Goal: Task Accomplishment & Management: Complete application form

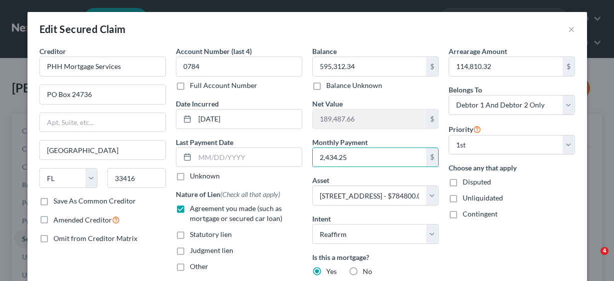
select select "9"
select select "6"
select select "2"
select select "0"
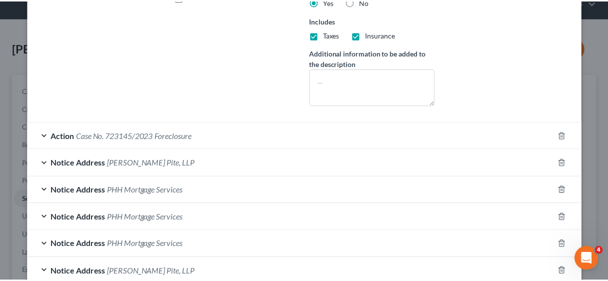
scroll to position [332, 0]
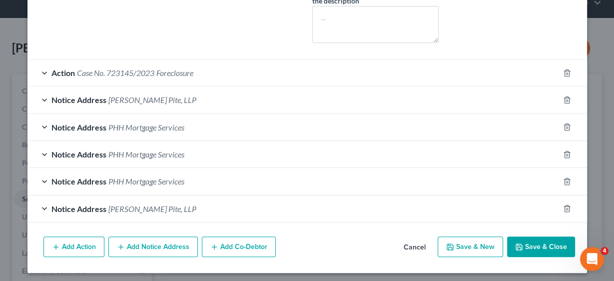
click at [542, 245] on button "Save & Close" at bounding box center [541, 246] width 68 height 21
select select
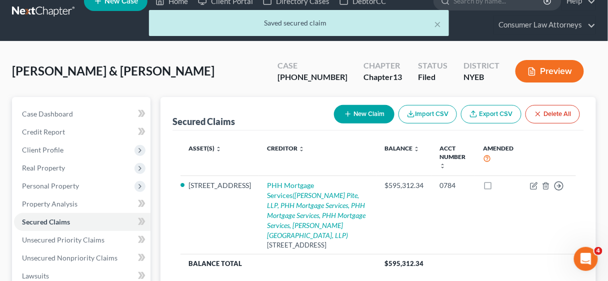
scroll to position [0, 0]
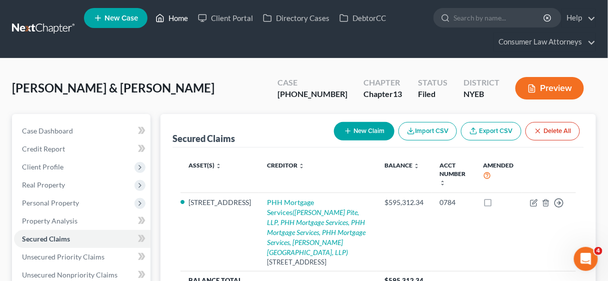
click at [176, 17] on link "Home" at bounding box center [171, 18] width 42 height 18
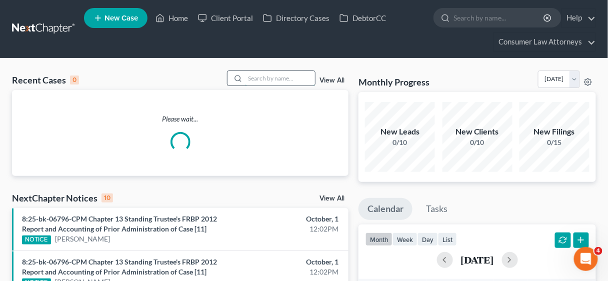
click at [255, 78] on input "search" at bounding box center [280, 78] width 70 height 14
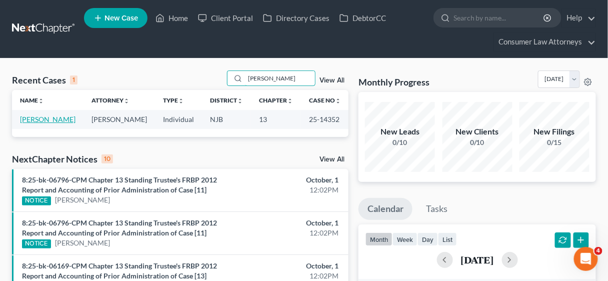
type input "[PERSON_NAME]"
click at [28, 118] on link "[PERSON_NAME]" at bounding box center [47, 119] width 55 height 8
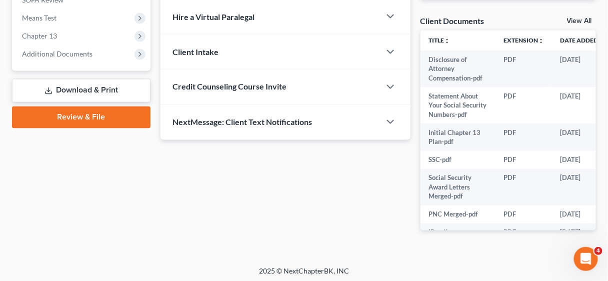
scroll to position [403, 0]
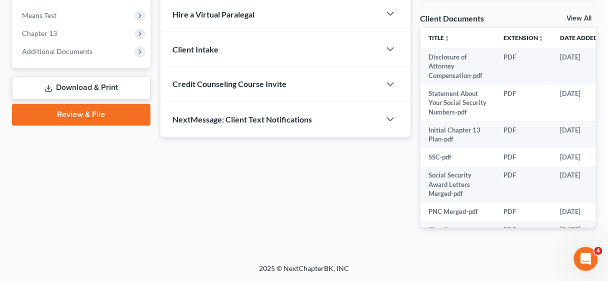
click at [73, 88] on link "Download & Print" at bounding box center [81, 87] width 138 height 23
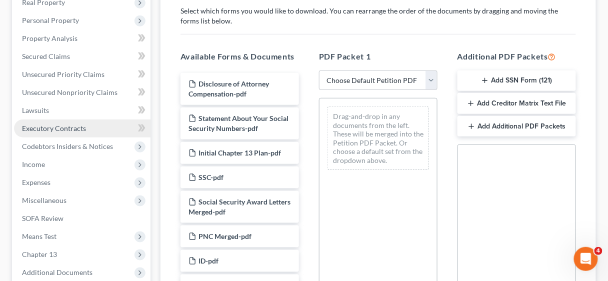
scroll to position [200, 0]
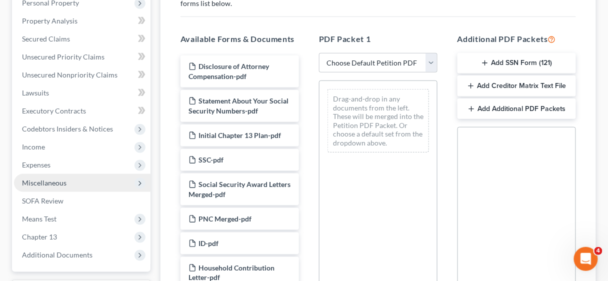
click at [48, 182] on span "Miscellaneous" at bounding box center [44, 182] width 44 height 8
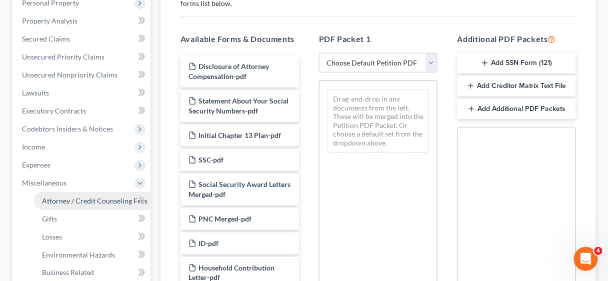
click at [65, 198] on span "Attorney / Credit Counseling Fees" at bounding box center [94, 200] width 105 height 8
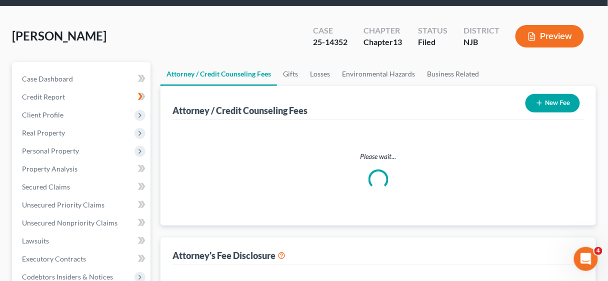
select select "2"
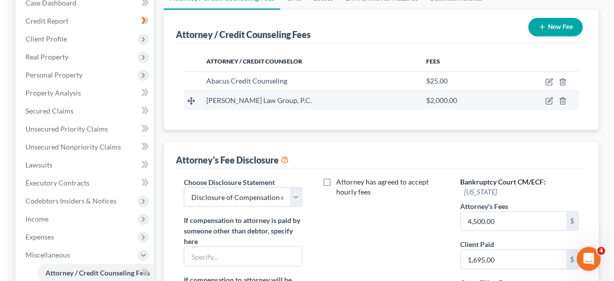
scroll to position [120, 0]
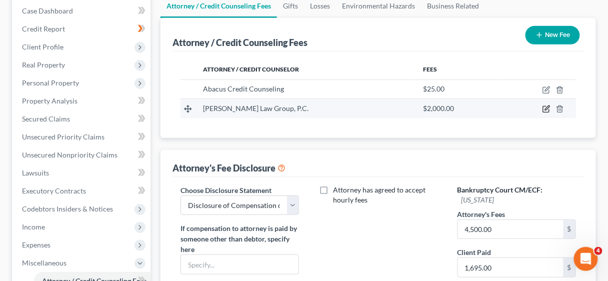
click at [547, 105] on icon "button" at bounding box center [546, 109] width 8 height 8
select select "39"
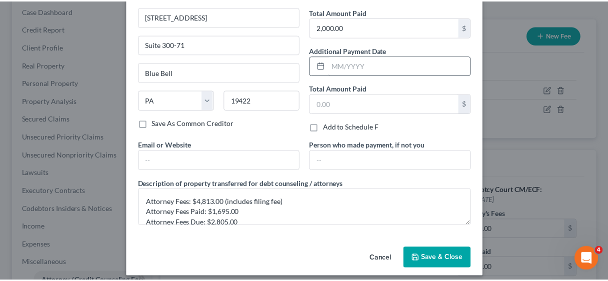
scroll to position [80, 0]
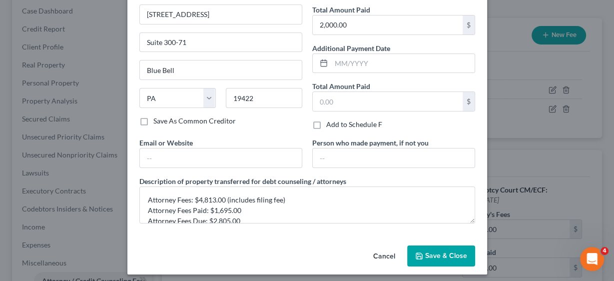
click at [433, 251] on span "Save & Close" at bounding box center [446, 255] width 42 height 8
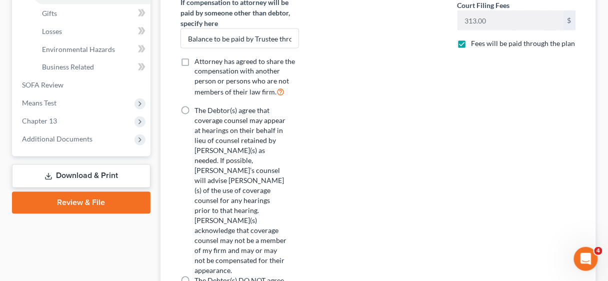
scroll to position [440, 0]
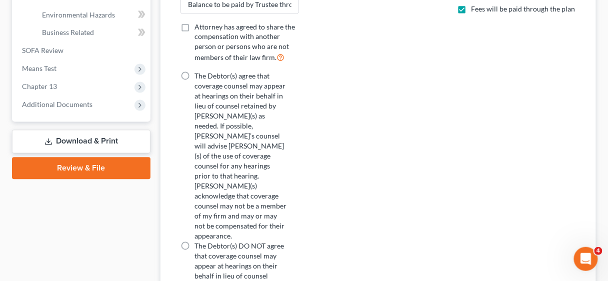
click at [80, 135] on link "Download & Print" at bounding box center [81, 141] width 138 height 23
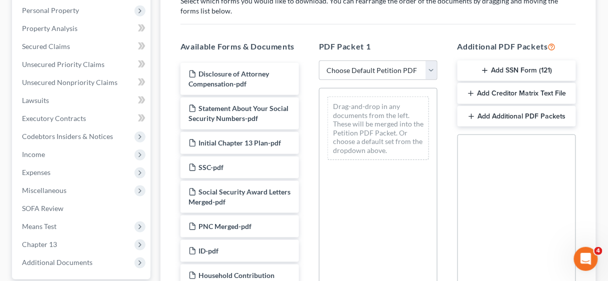
scroll to position [200, 0]
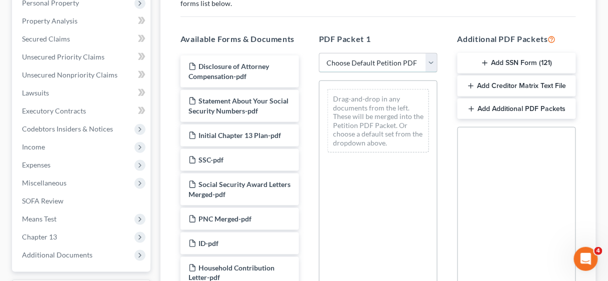
click at [431, 57] on select "Choose Default Petition PDF Packet Complete Bankruptcy Petition (all forms and …" at bounding box center [378, 63] width 118 height 20
select select "2"
click at [319, 53] on select "Choose Default Petition PDF Packet Complete Bankruptcy Petition (all forms and …" at bounding box center [378, 63] width 118 height 20
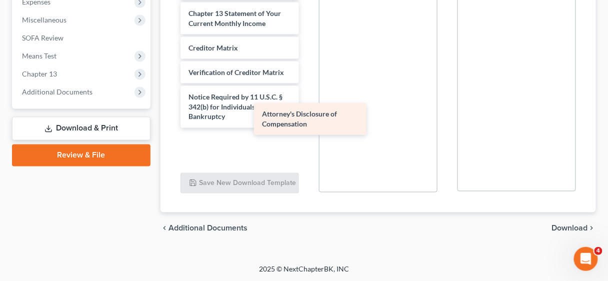
scroll to position [269, 0]
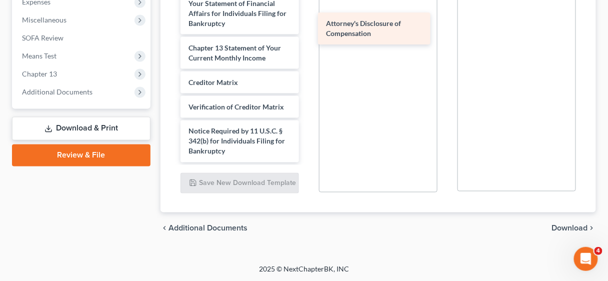
drag, startPoint x: 245, startPoint y: 150, endPoint x: 383, endPoint y: 33, distance: 180.1
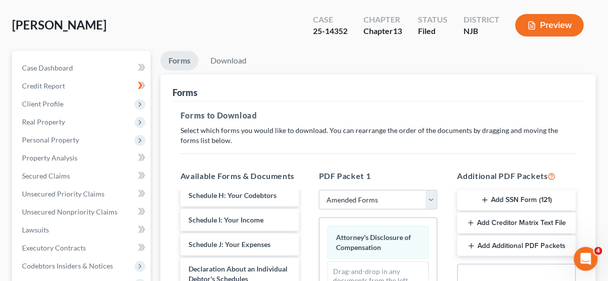
scroll to position [43, 0]
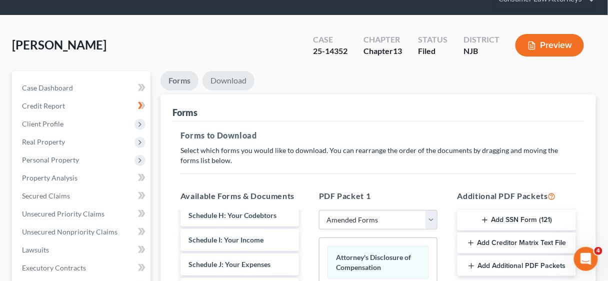
click at [231, 80] on link "Download" at bounding box center [228, 80] width 52 height 19
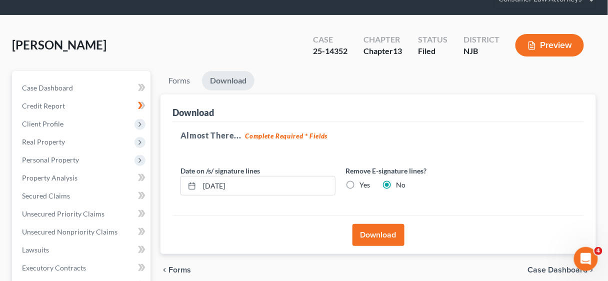
click at [383, 230] on button "Download" at bounding box center [378, 235] width 52 height 22
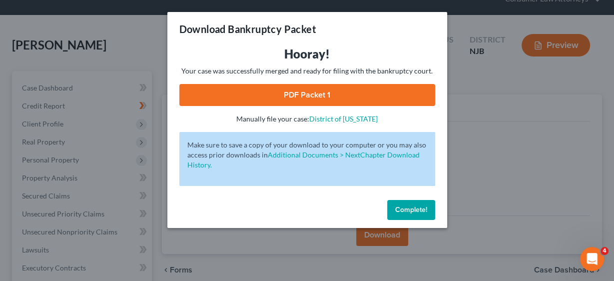
click at [332, 93] on link "PDF Packet 1" at bounding box center [307, 95] width 256 height 22
click at [419, 202] on button "Complete!" at bounding box center [411, 210] width 48 height 20
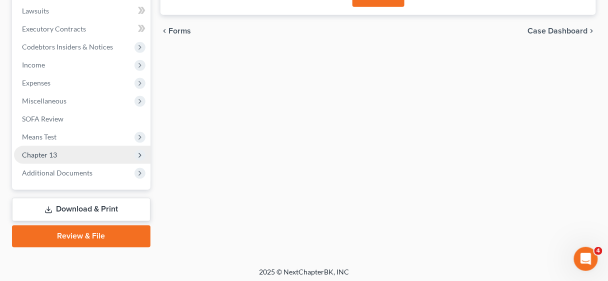
scroll to position [284, 0]
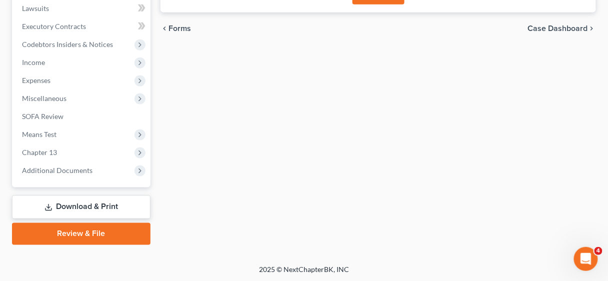
click at [84, 206] on link "Download & Print" at bounding box center [81, 206] width 138 height 23
click at [90, 230] on link "Review & File" at bounding box center [81, 234] width 138 height 22
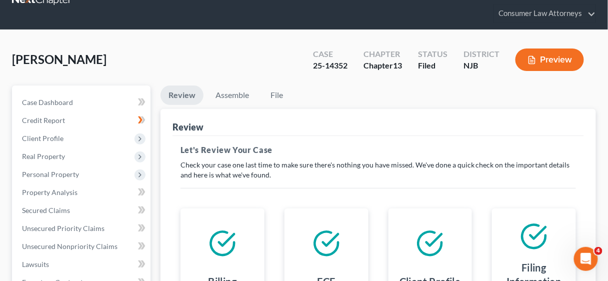
scroll to position [284, 0]
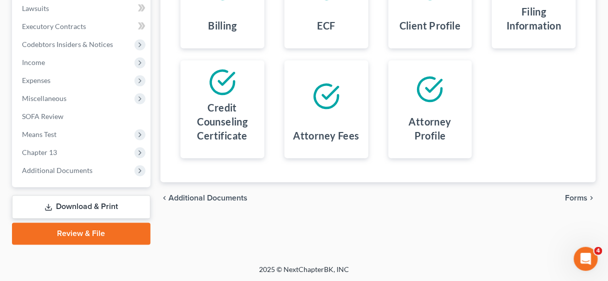
click at [111, 204] on link "Download & Print" at bounding box center [81, 206] width 138 height 23
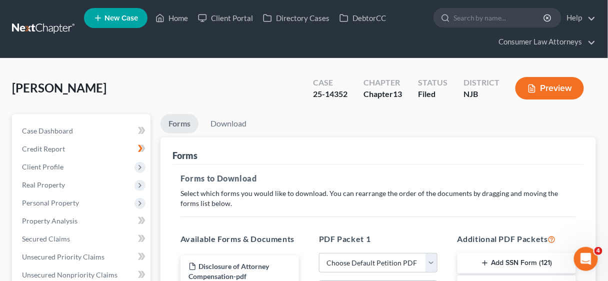
scroll to position [160, 0]
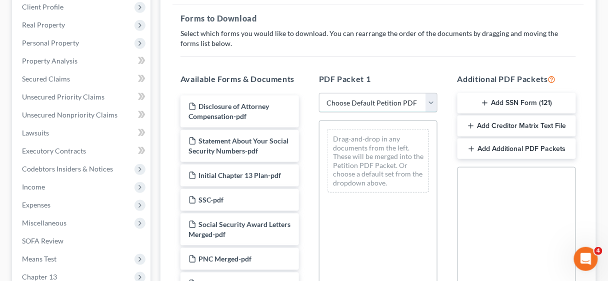
click at [434, 99] on select "Choose Default Petition PDF Packet Complete Bankruptcy Petition (all forms and …" at bounding box center [378, 103] width 118 height 20
select select "2"
click at [319, 93] on select "Choose Default Petition PDF Packet Complete Bankruptcy Petition (all forms and …" at bounding box center [378, 103] width 118 height 20
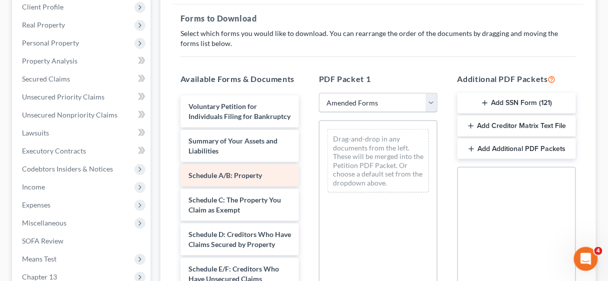
scroll to position [40, 0]
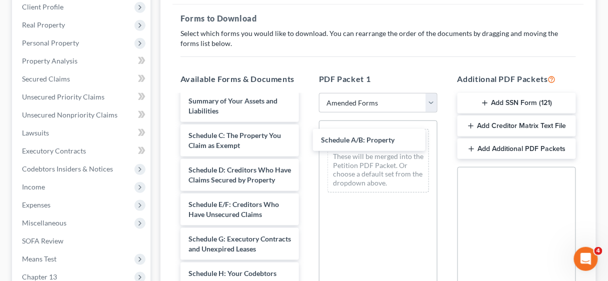
drag, startPoint x: 229, startPoint y: 143, endPoint x: 356, endPoint y: 139, distance: 126.5
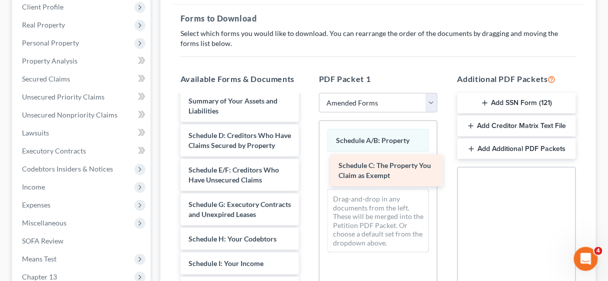
drag, startPoint x: 225, startPoint y: 155, endPoint x: 375, endPoint y: 176, distance: 151.4
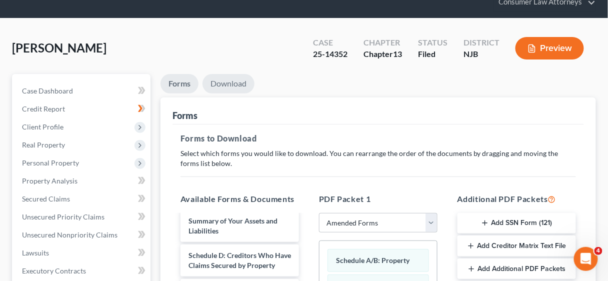
click at [225, 86] on link "Download" at bounding box center [228, 83] width 52 height 19
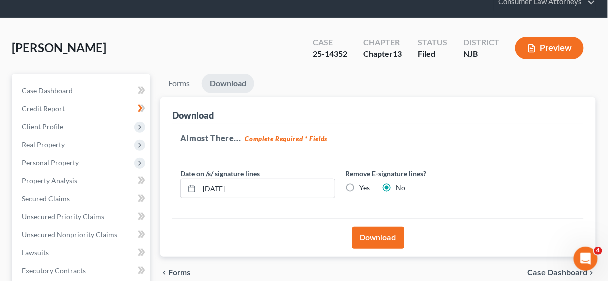
click at [374, 236] on button "Download" at bounding box center [378, 238] width 52 height 22
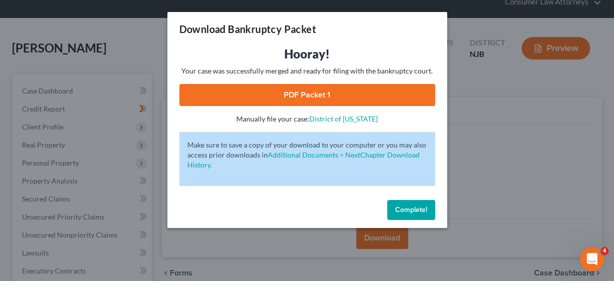
click at [321, 96] on link "PDF Packet 1" at bounding box center [307, 95] width 256 height 22
click at [399, 205] on button "Complete!" at bounding box center [411, 210] width 48 height 20
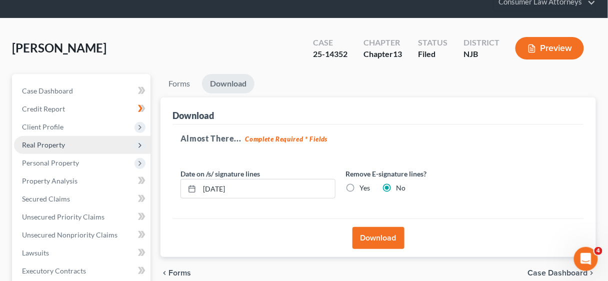
click at [41, 143] on span "Real Property" at bounding box center [43, 144] width 43 height 8
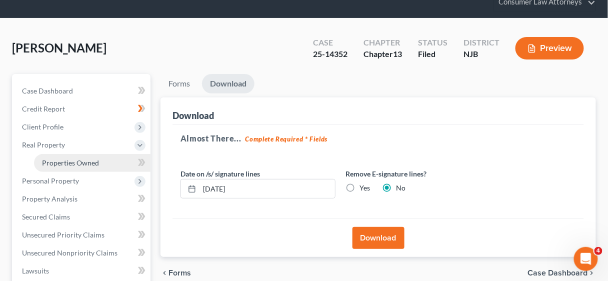
click at [68, 159] on span "Properties Owned" at bounding box center [70, 162] width 57 height 8
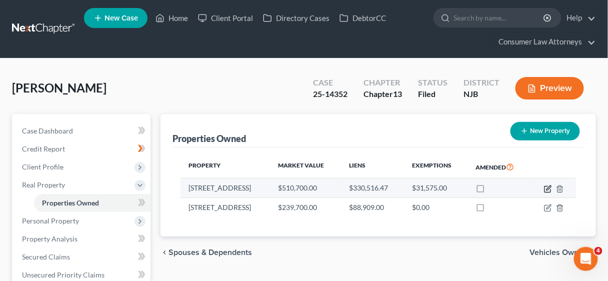
click at [549, 185] on icon "button" at bounding box center [548, 187] width 4 height 4
select select "33"
select select "3"
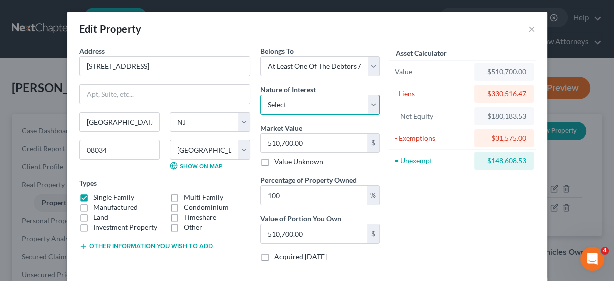
click at [369, 103] on select "Select Fee Simple Joint Tenant Life Estate Equitable Interest Future Interest T…" at bounding box center [319, 105] width 119 height 20
select select "0"
click at [260, 95] on select "Select Fee Simple Joint Tenant Life Estate Equitable Interest Future Interest T…" at bounding box center [319, 105] width 119 height 20
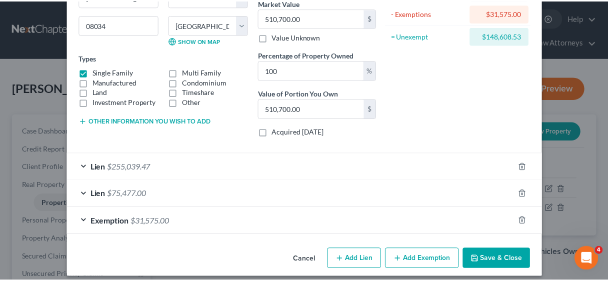
scroll to position [130, 0]
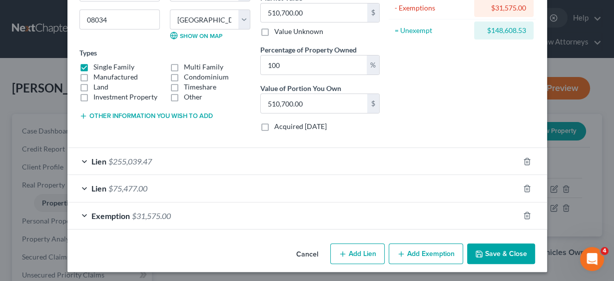
click at [506, 248] on button "Save & Close" at bounding box center [501, 253] width 68 height 21
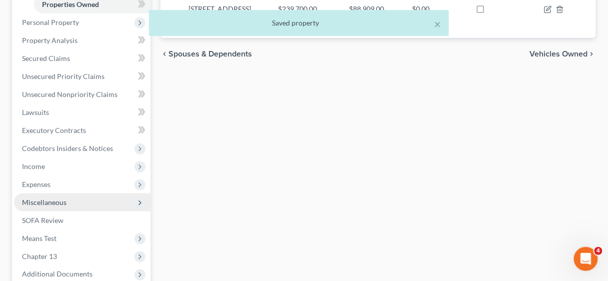
scroll to position [200, 0]
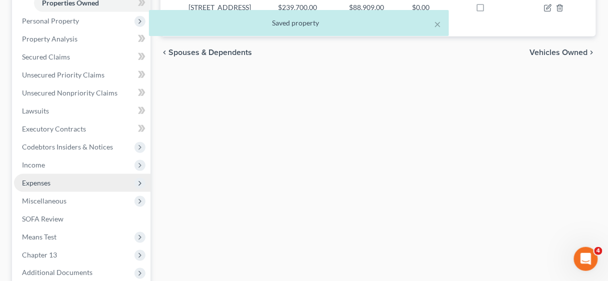
click at [40, 180] on span "Expenses" at bounding box center [36, 182] width 28 height 8
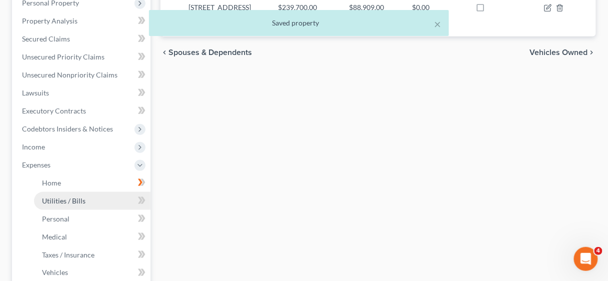
click at [56, 199] on span "Utilities / Bills" at bounding box center [63, 200] width 43 height 8
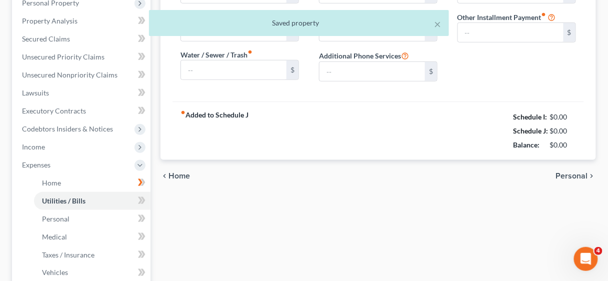
type input "400.00"
type input "80.00"
type input "200.00"
type input "0.00"
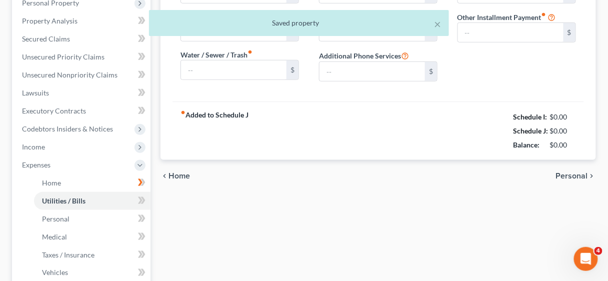
type input "0.00"
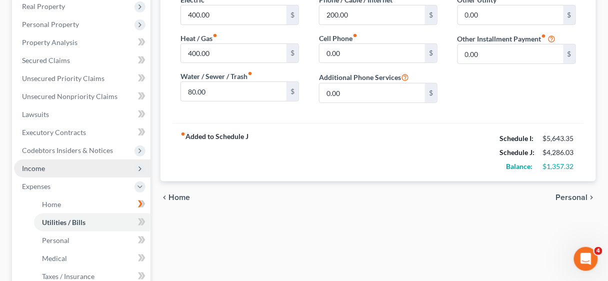
scroll to position [200, 0]
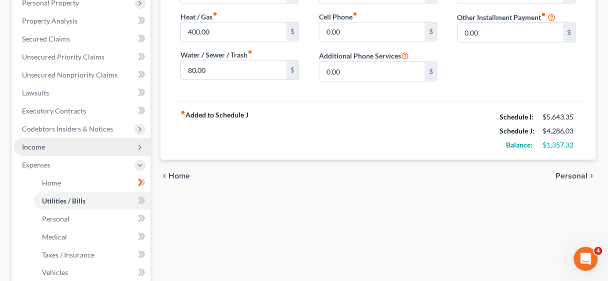
click at [46, 146] on span "Income" at bounding box center [82, 147] width 136 height 18
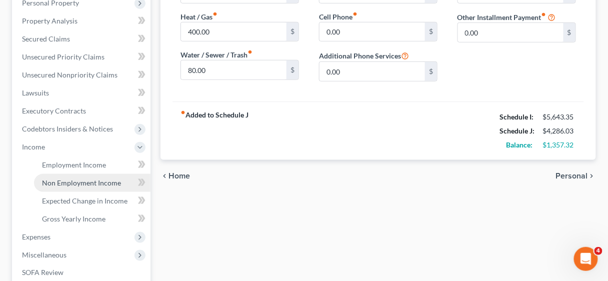
click at [79, 183] on span "Non Employment Income" at bounding box center [81, 182] width 79 height 8
